Goal: Find specific page/section: Find specific page/section

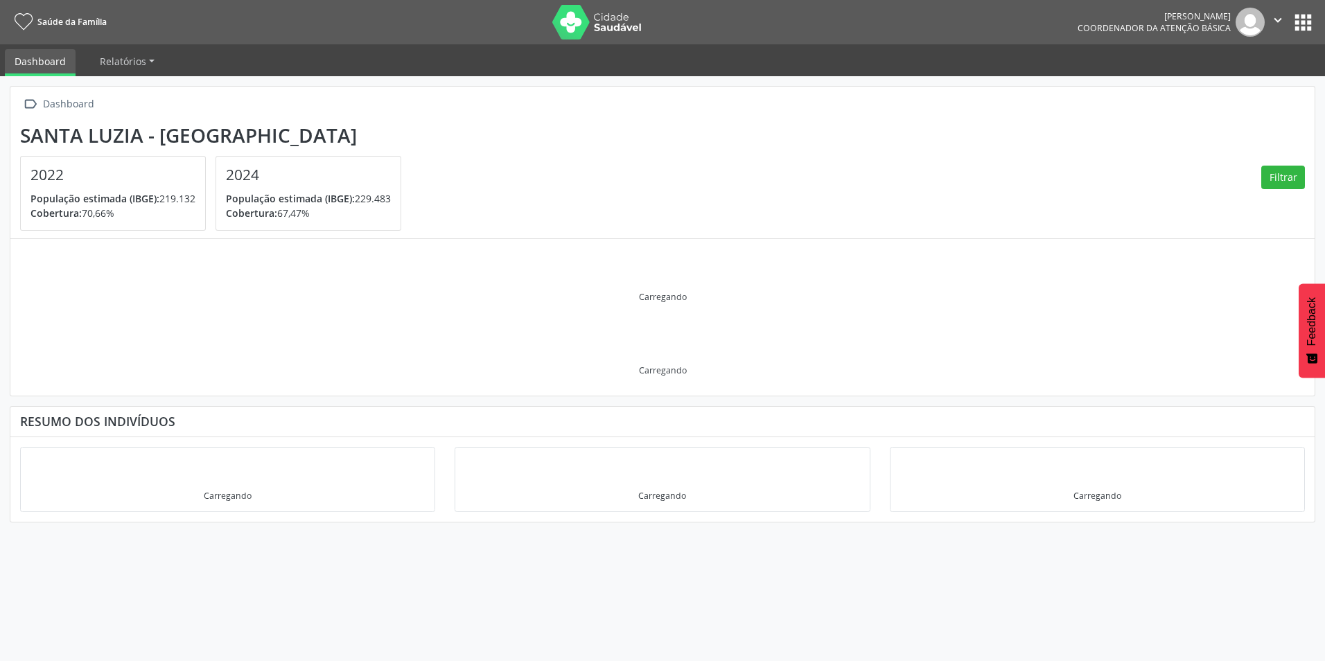
click at [1307, 24] on button "apps" at bounding box center [1303, 22] width 24 height 24
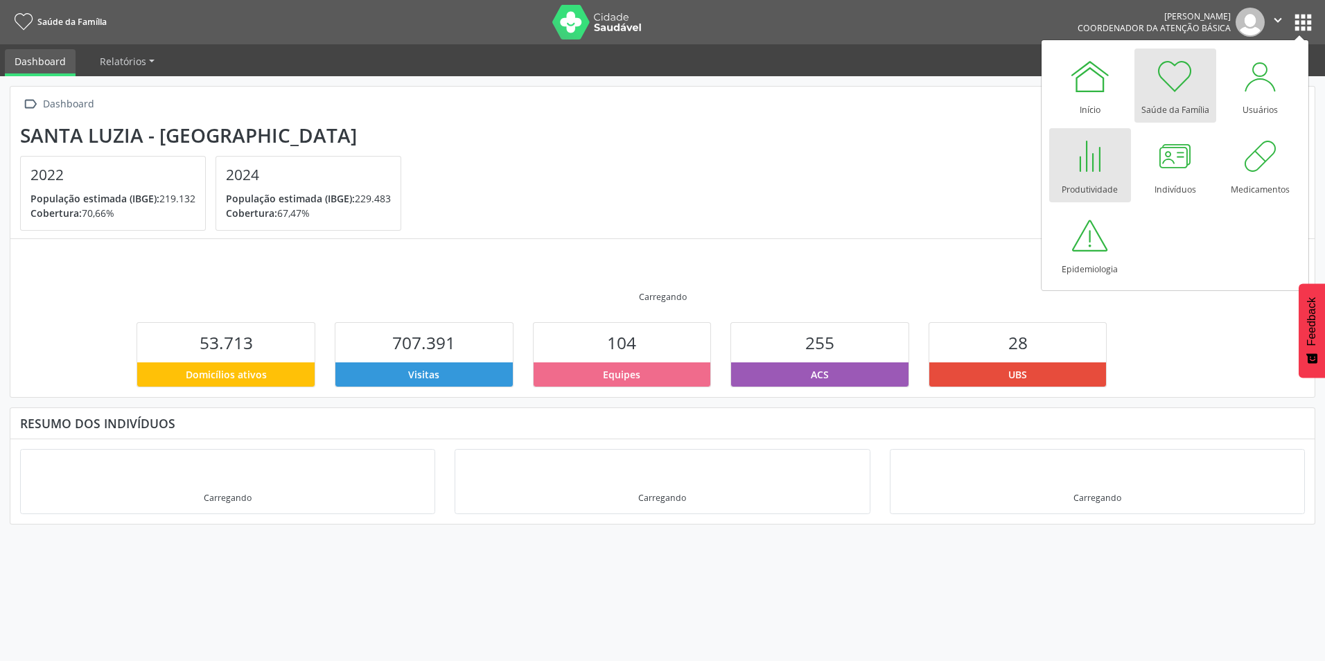
click at [1103, 168] on div at bounding box center [1090, 156] width 42 height 42
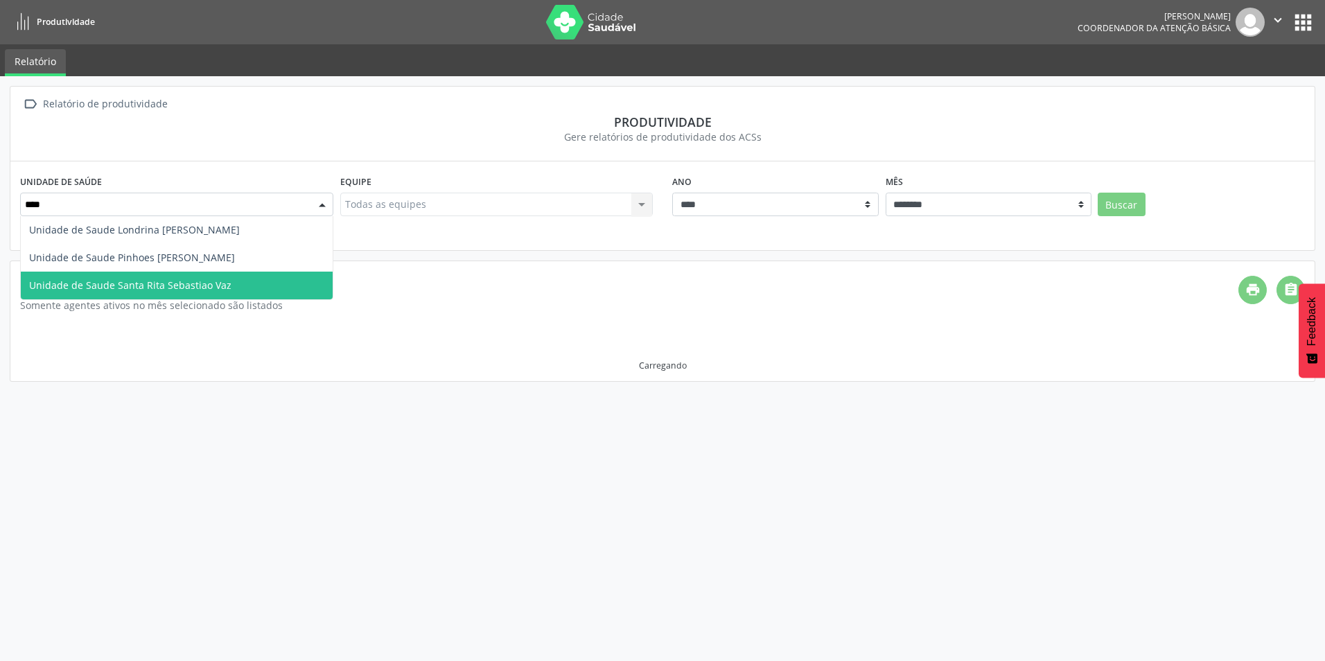
type input "*****"
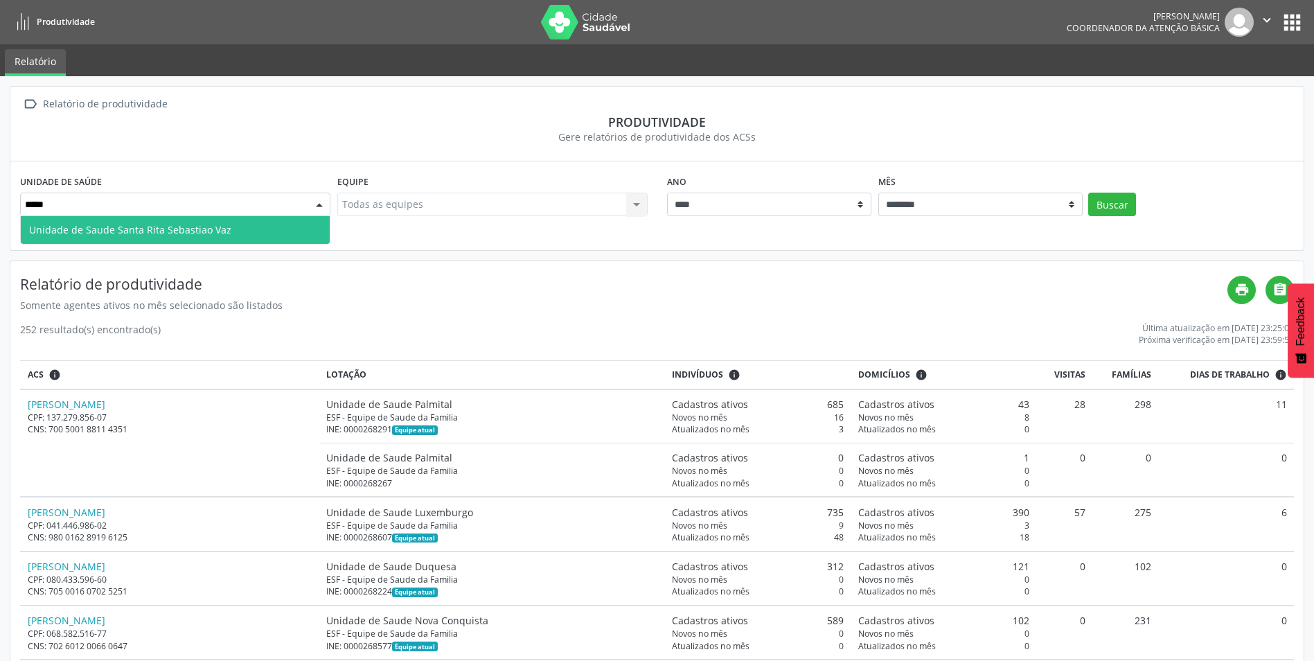
click at [215, 233] on span "Unidade de Saude Santa Rita Sebastiao Vaz" at bounding box center [130, 229] width 202 height 13
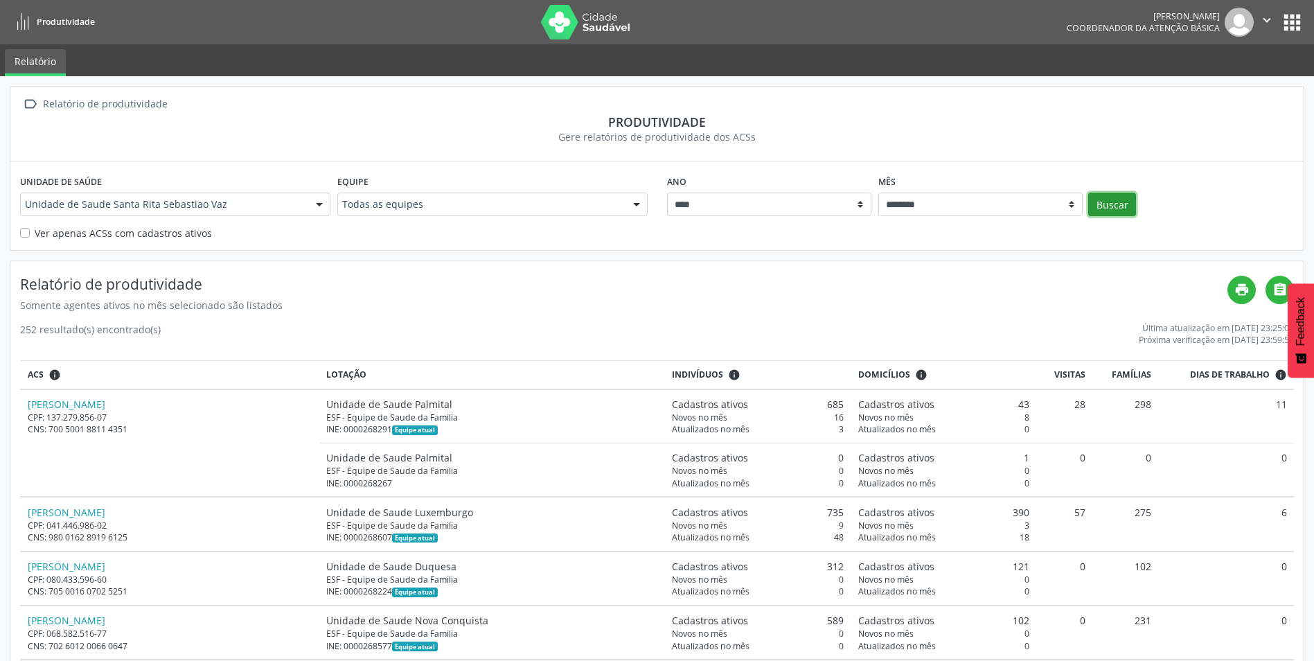
click at [1115, 199] on button "Buscar" at bounding box center [1112, 205] width 48 height 24
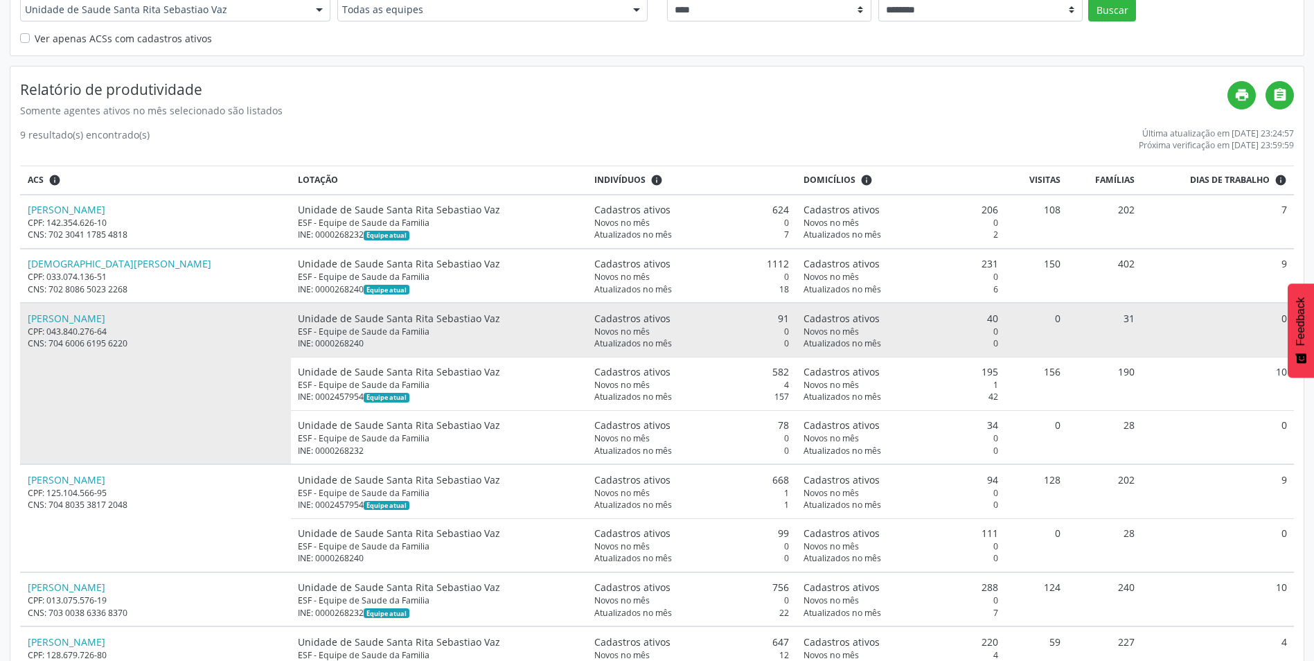
scroll to position [198, 0]
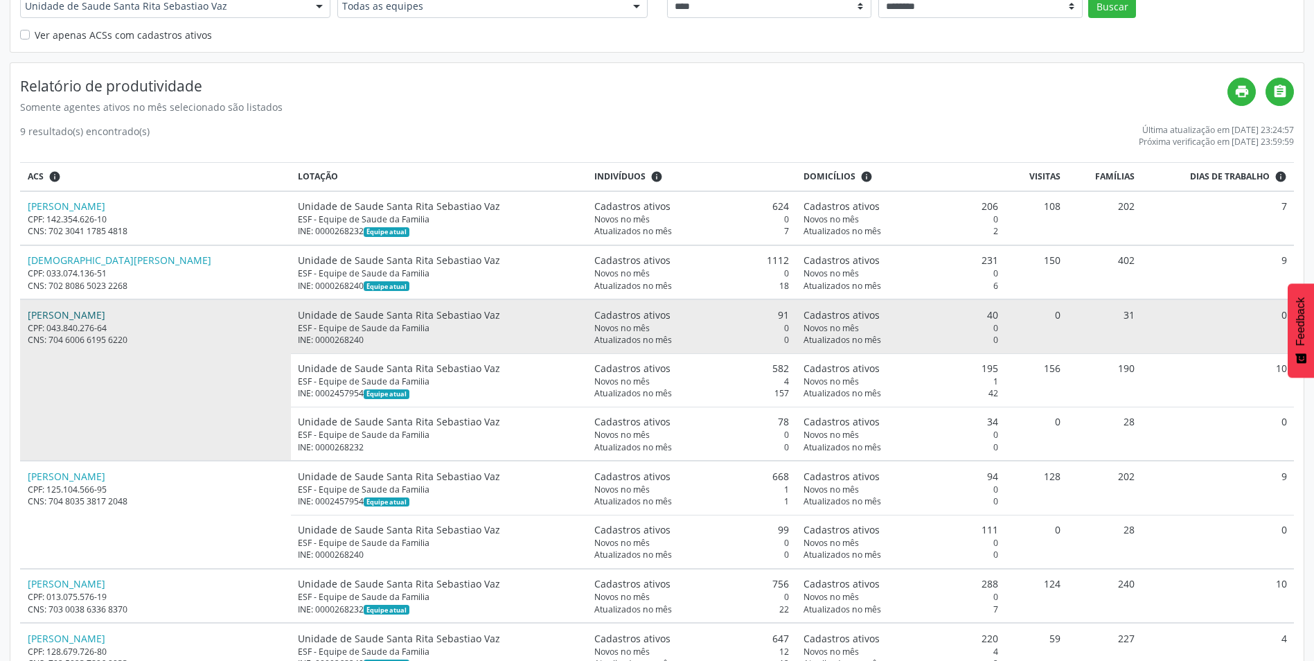
click at [105, 309] on link "Elizet Madureira Rabelo Amado" at bounding box center [67, 314] width 78 height 13
